Goal: Task Accomplishment & Management: Manage account settings

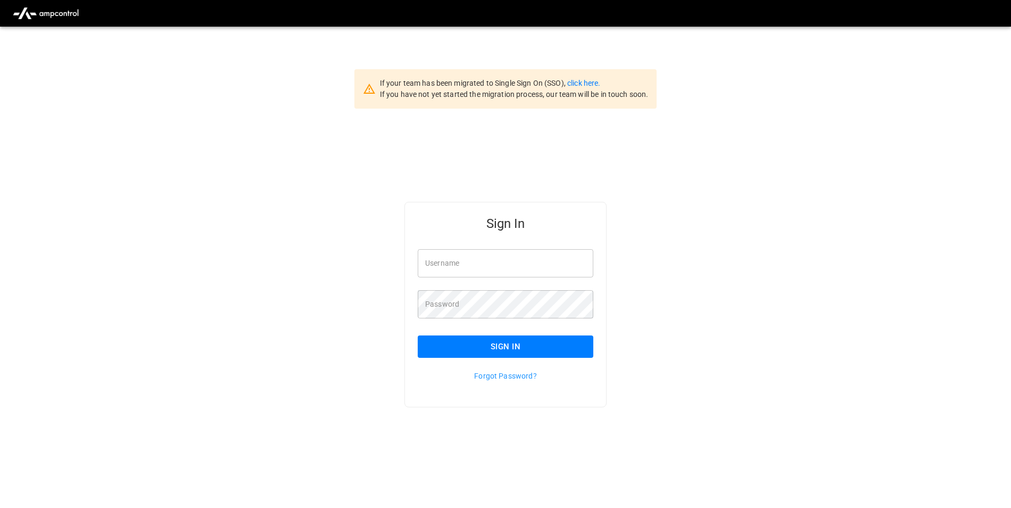
type input "**********"
click at [512, 352] on button "Sign In" at bounding box center [506, 346] width 176 height 22
